Goal: Task Accomplishment & Management: Manage account settings

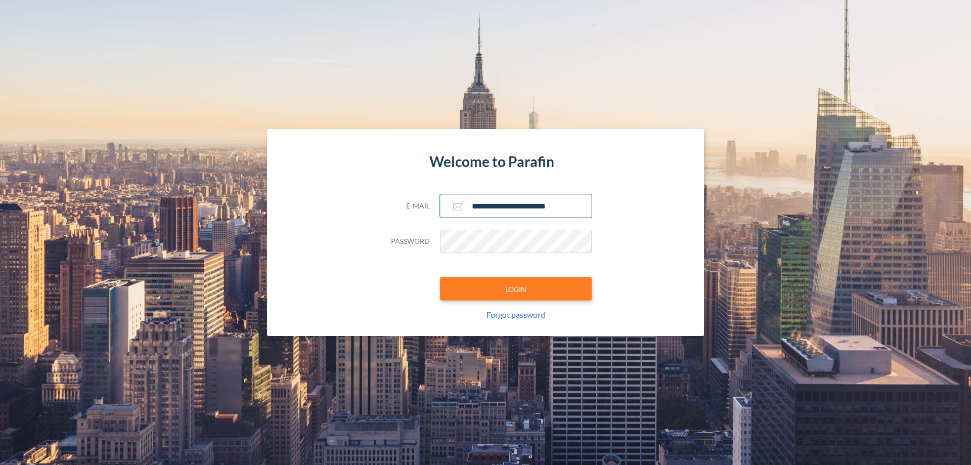
type input "**********"
click at [516, 289] on button "LOGIN" at bounding box center [516, 288] width 152 height 23
